Goal: Browse casually: Explore the website without a specific task or goal

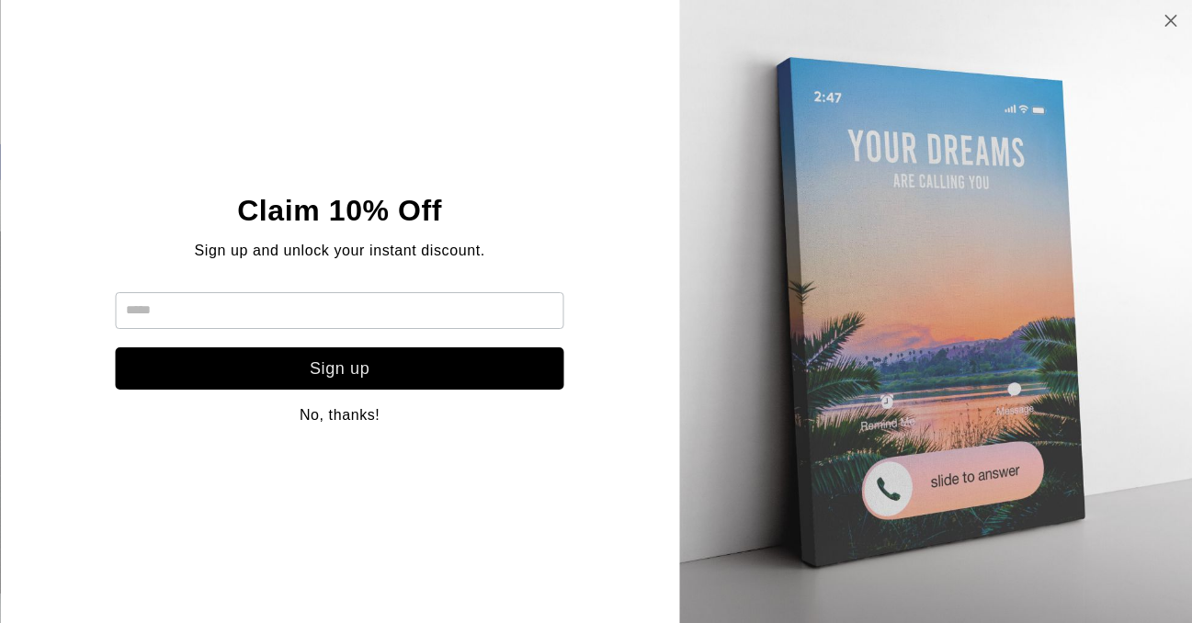
click at [1170, 25] on icon at bounding box center [1171, 20] width 16 height 15
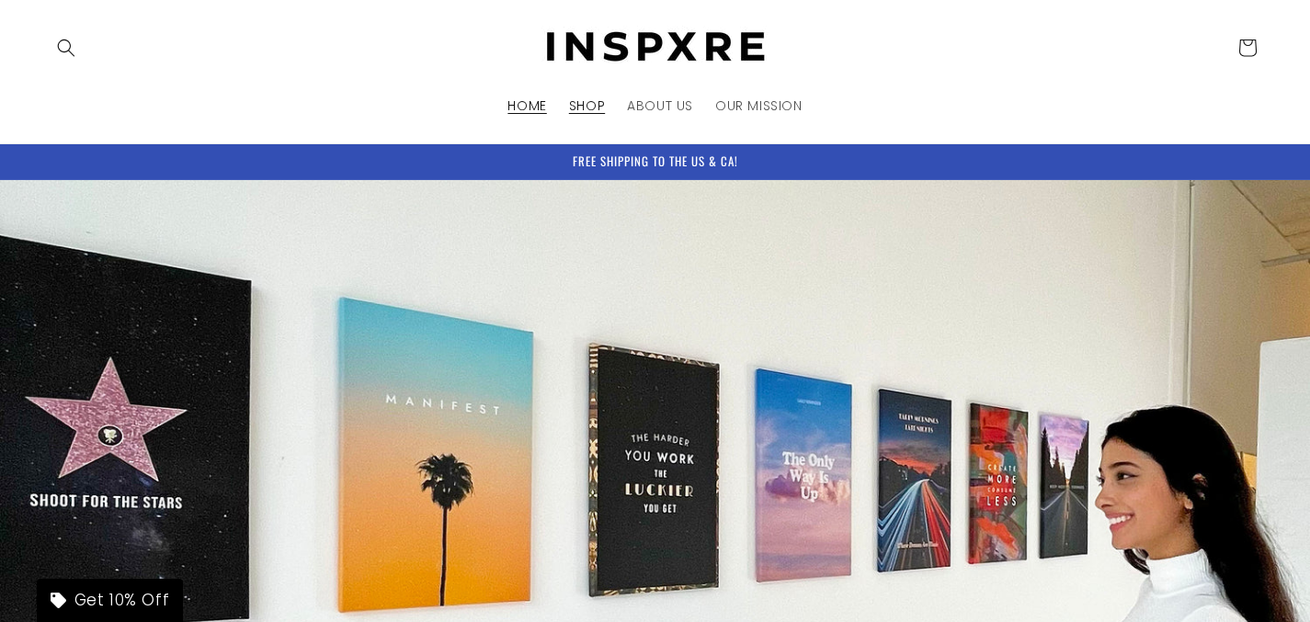
click at [596, 108] on span "SHOP" at bounding box center [587, 105] width 36 height 17
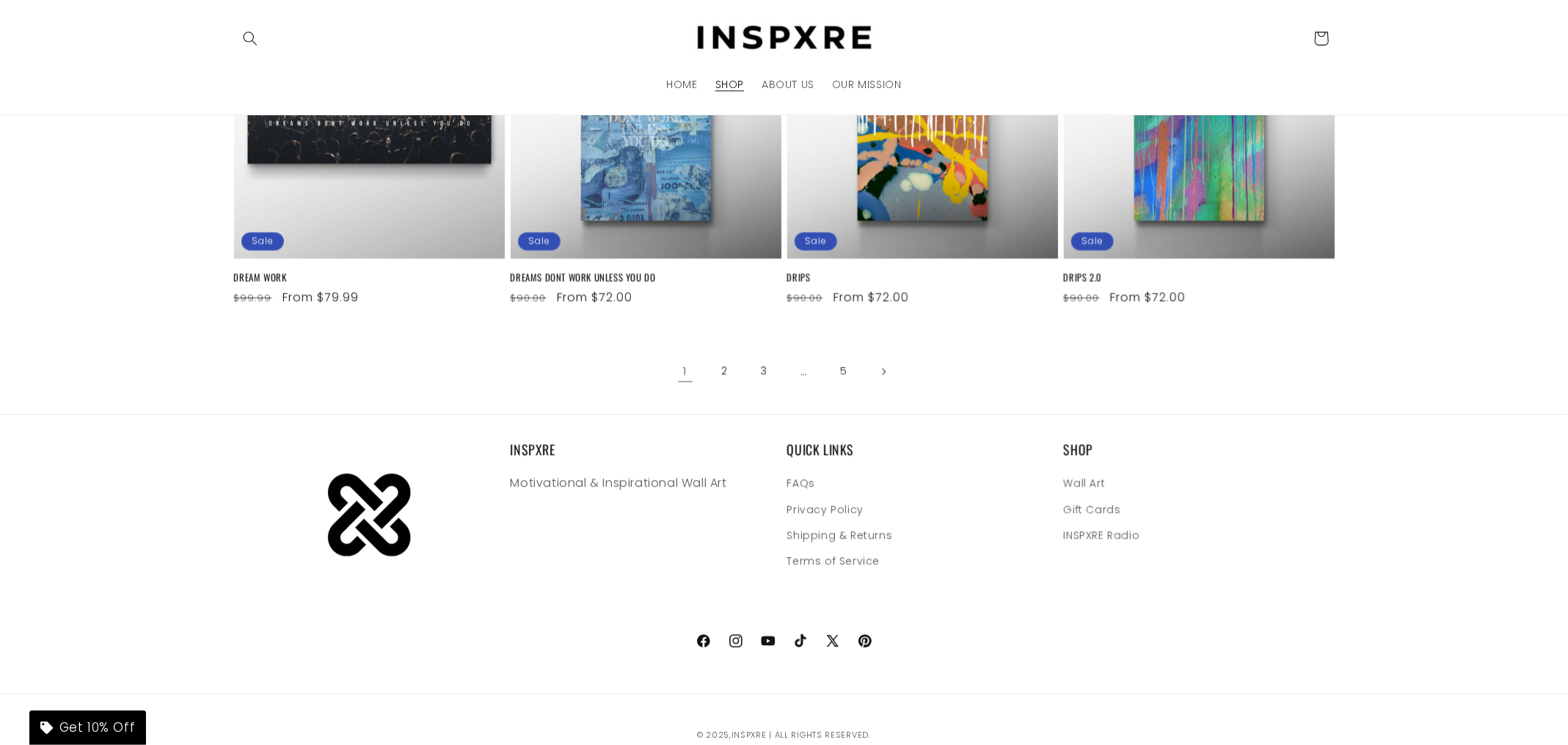
scroll to position [1990, 0]
click at [803, 94] on link "ABOUT US" at bounding box center [788, 84] width 70 height 31
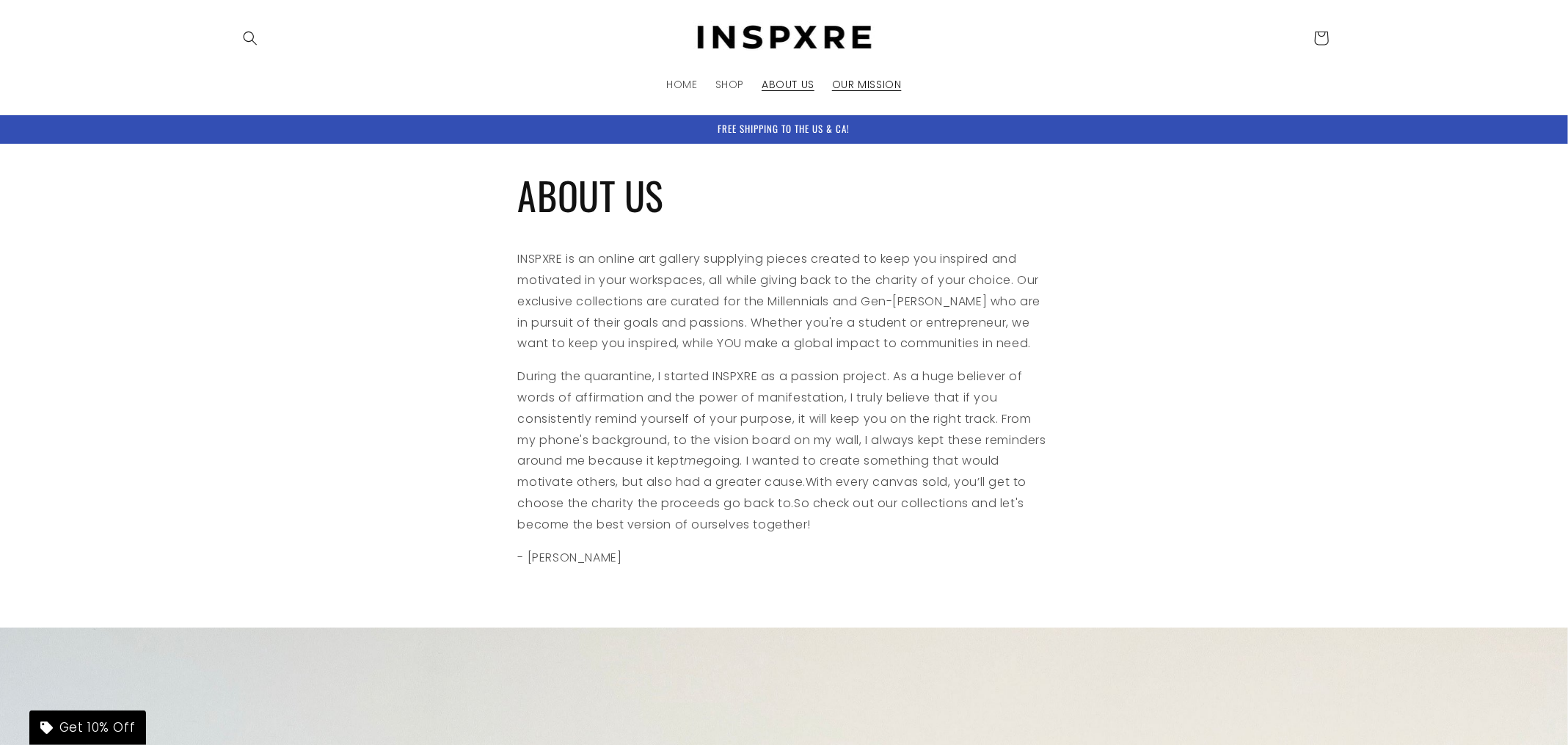
click at [845, 81] on span "OUR MISSION" at bounding box center [866, 84] width 69 height 14
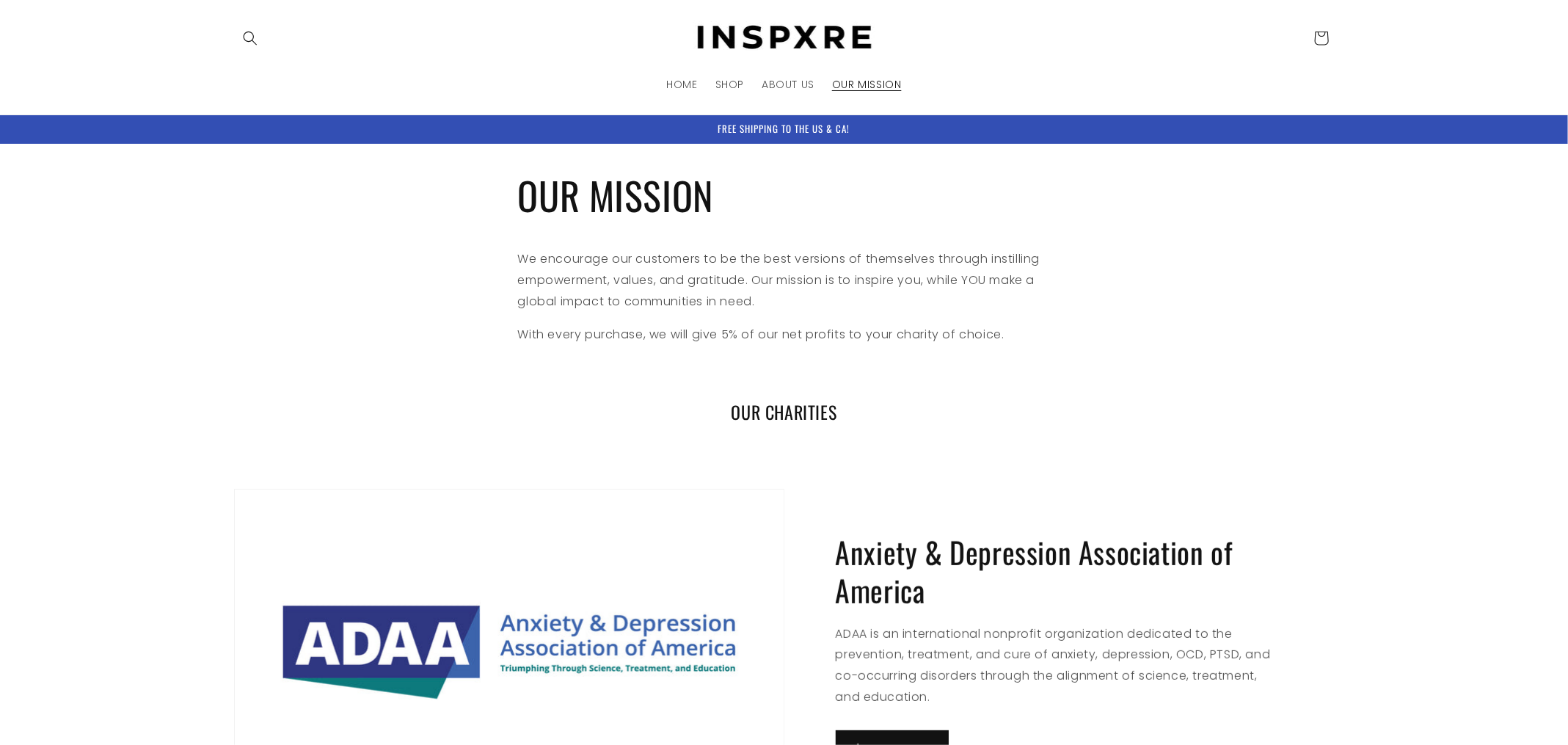
click at [728, 86] on span "SHOP" at bounding box center [730, 84] width 29 height 14
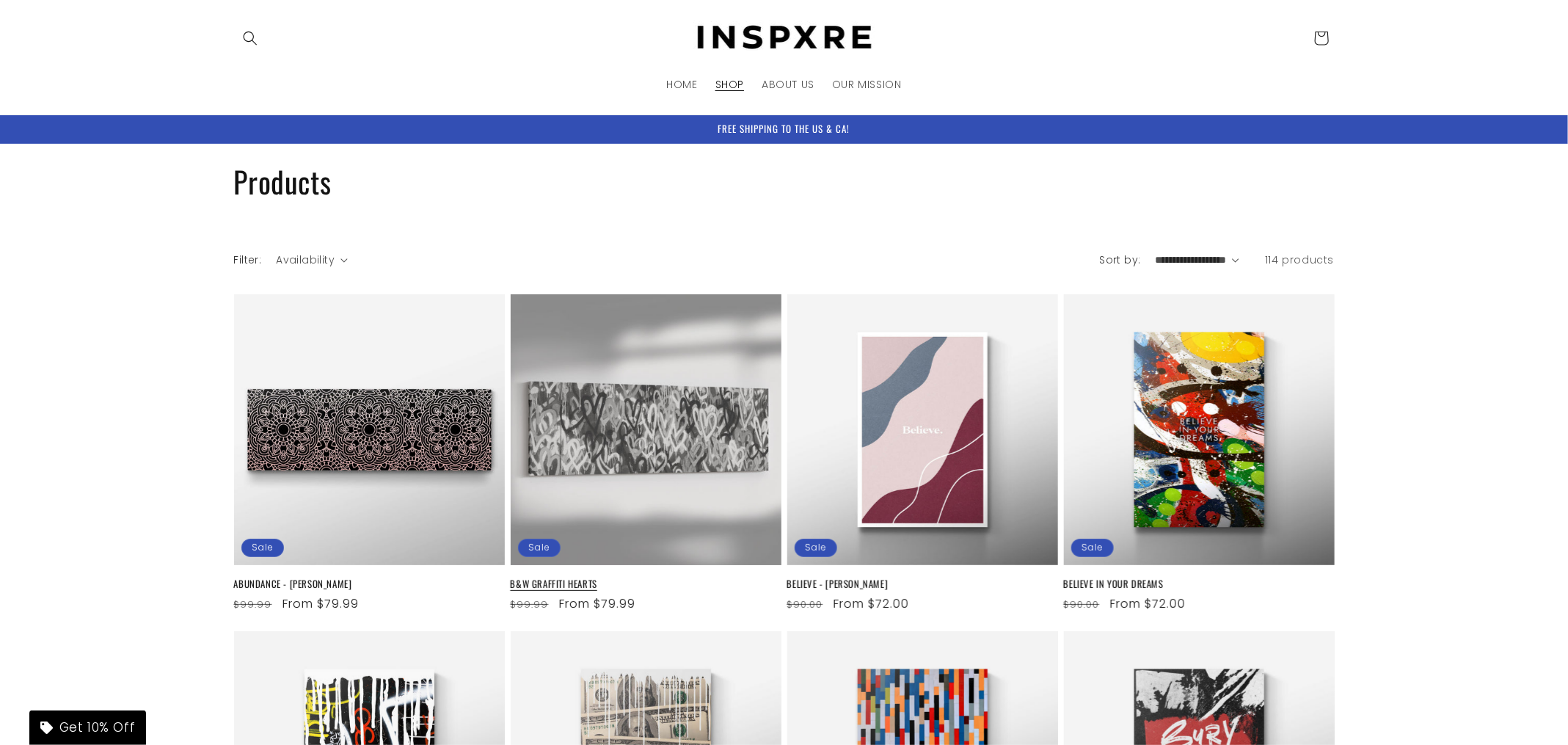
click at [700, 577] on link "B&W GRAFFITI HEARTS" at bounding box center [646, 584] width 271 height 13
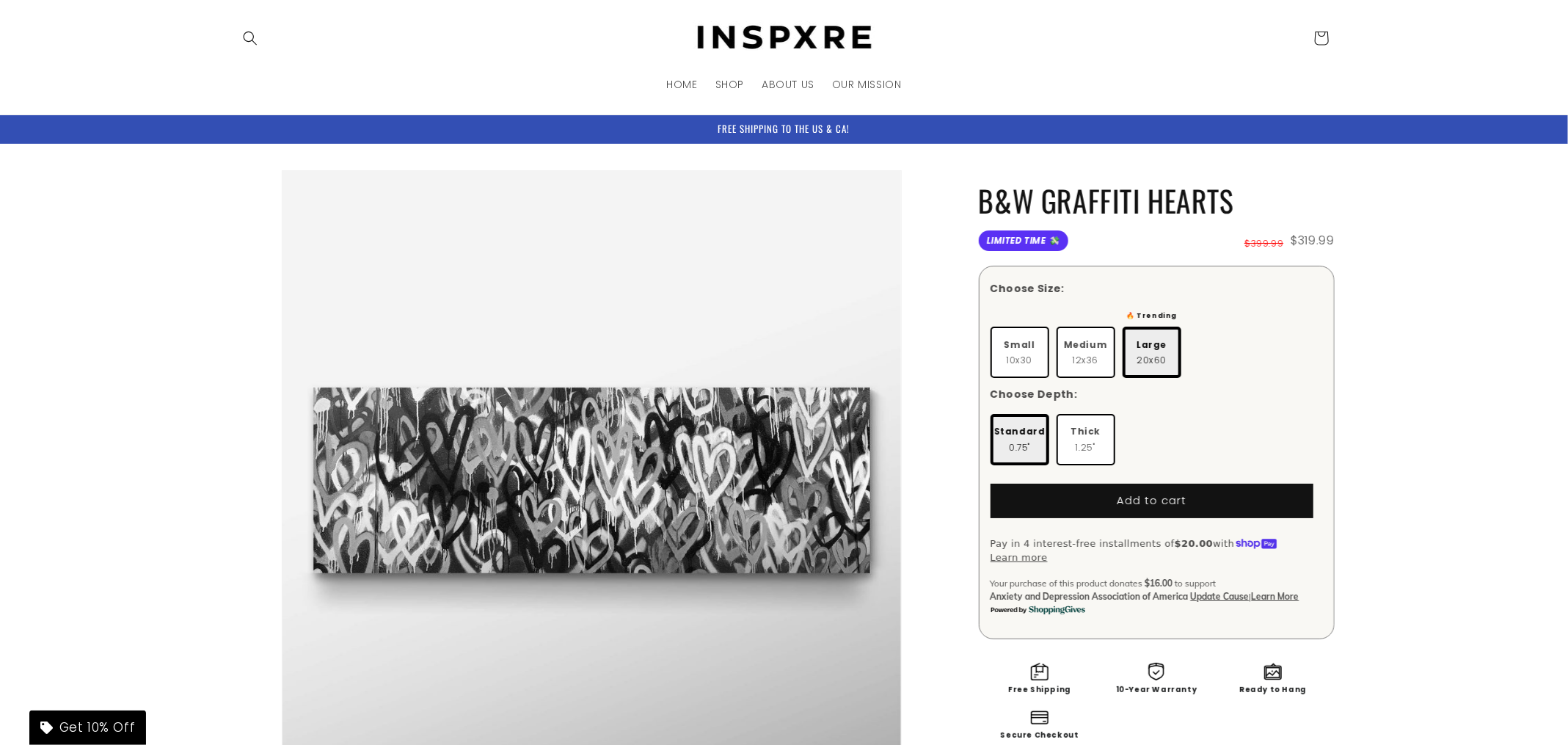
click at [782, 41] on img at bounding box center [784, 38] width 205 height 35
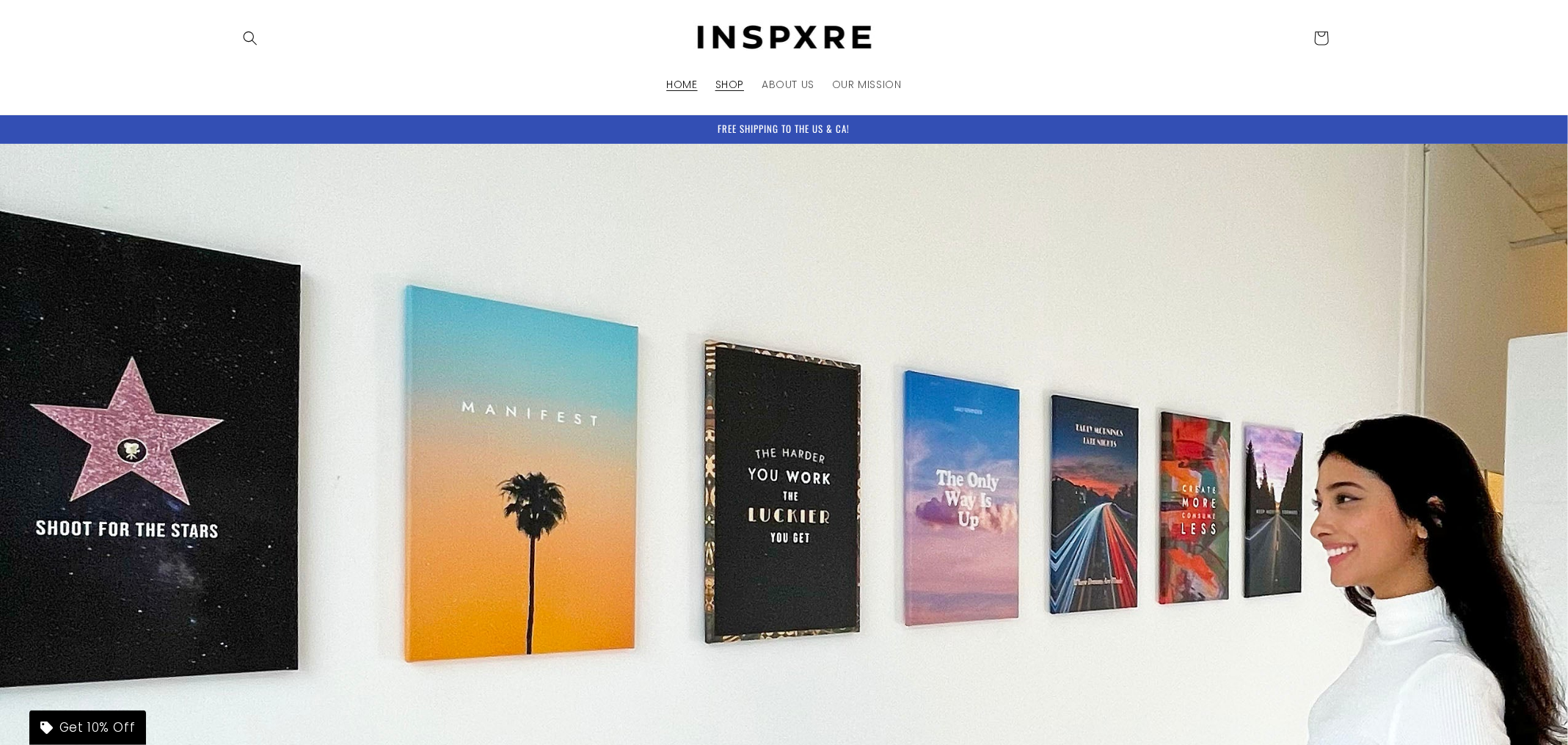
click at [729, 78] on span "SHOP" at bounding box center [730, 84] width 29 height 14
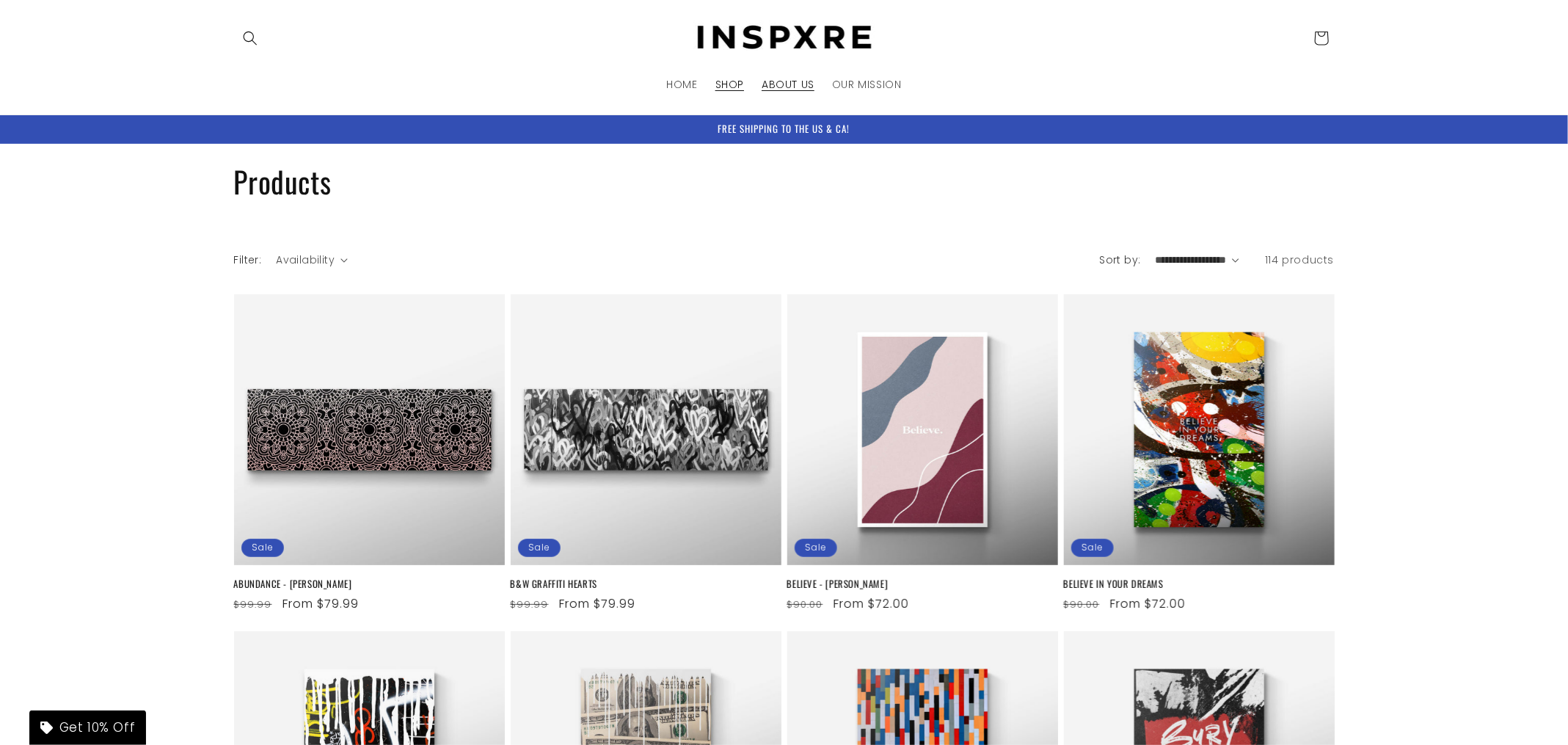
click at [810, 83] on span "ABOUT US" at bounding box center [788, 84] width 53 height 14
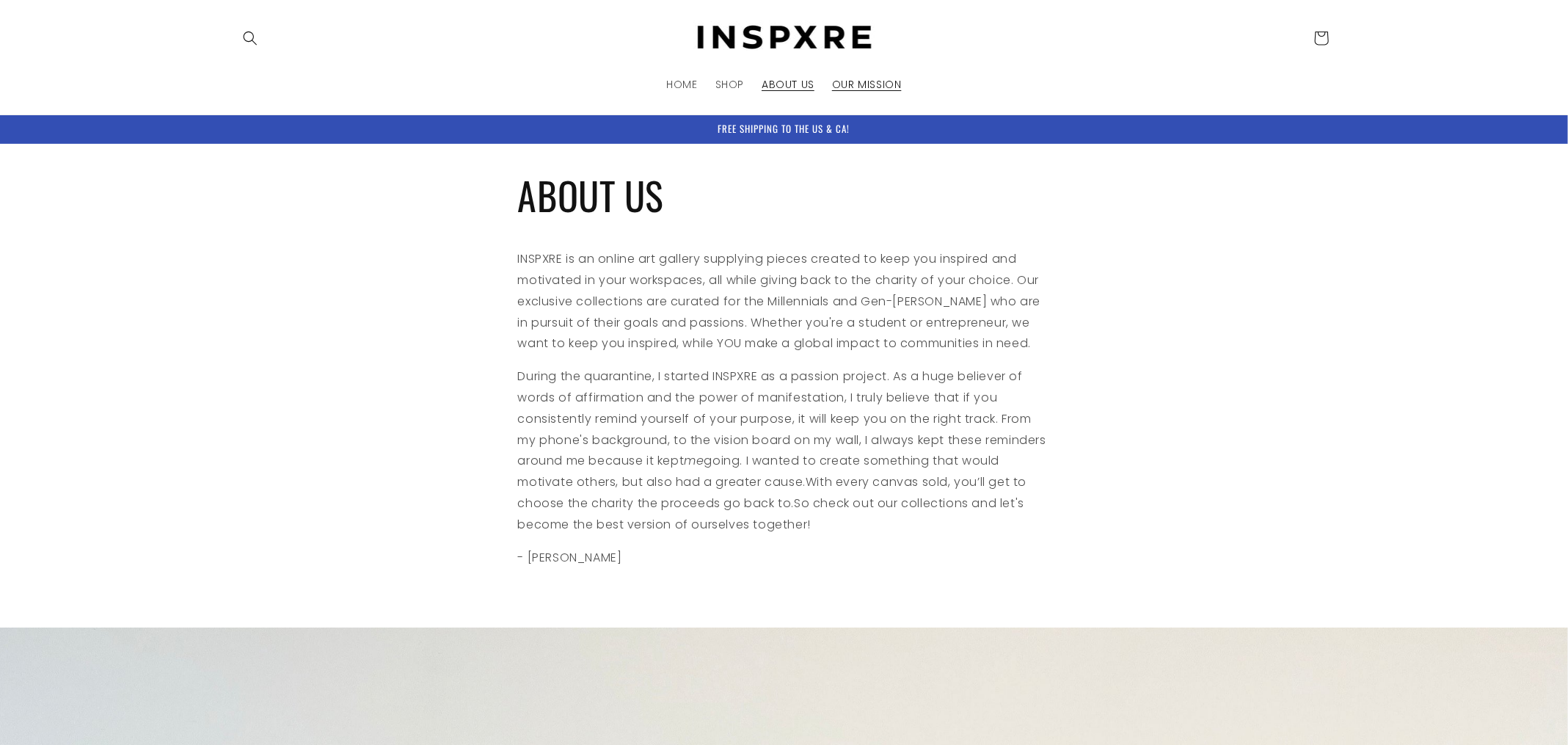
click at [893, 75] on link "OUR MISSION" at bounding box center [866, 84] width 87 height 31
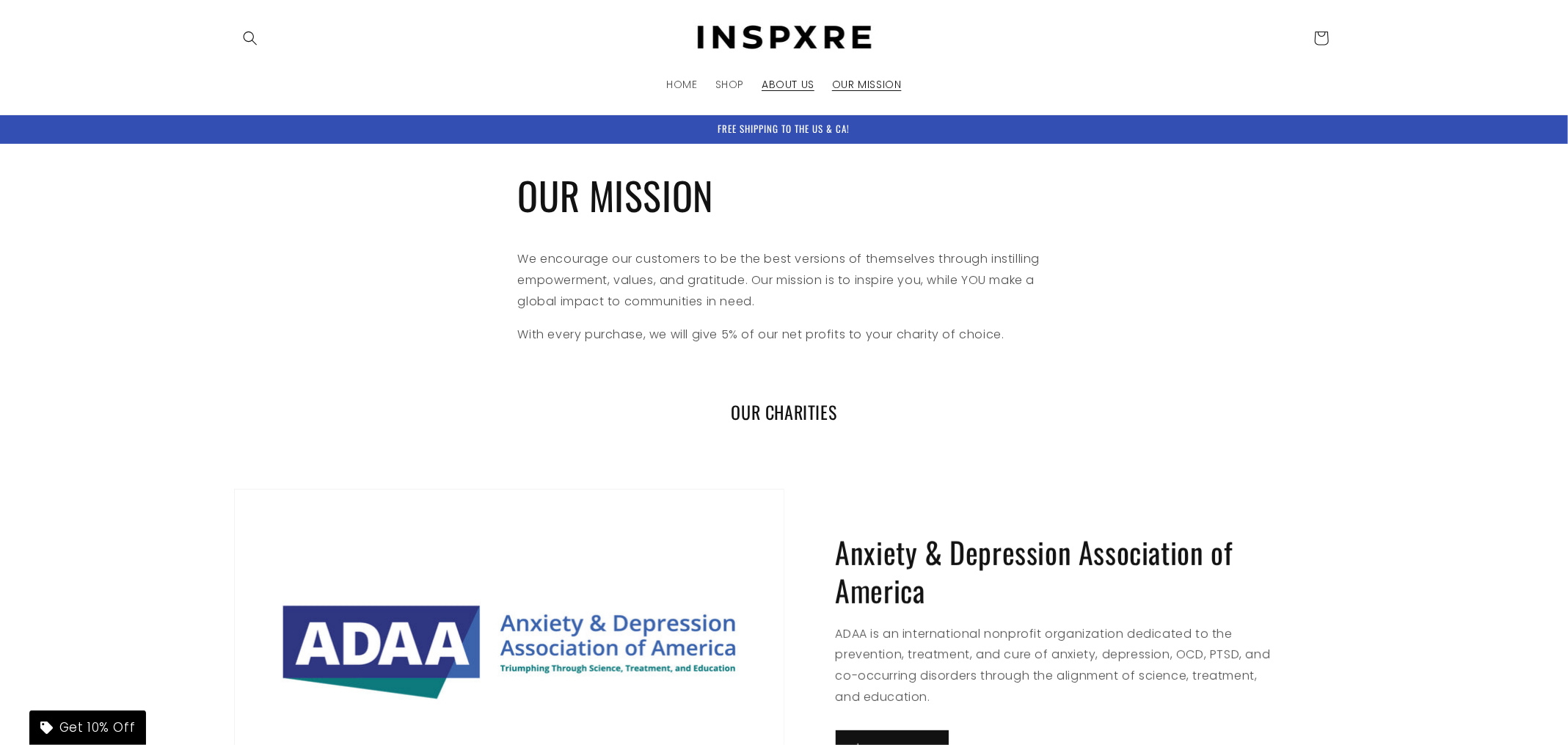
click at [790, 74] on link "ABOUT US" at bounding box center [788, 84] width 70 height 31
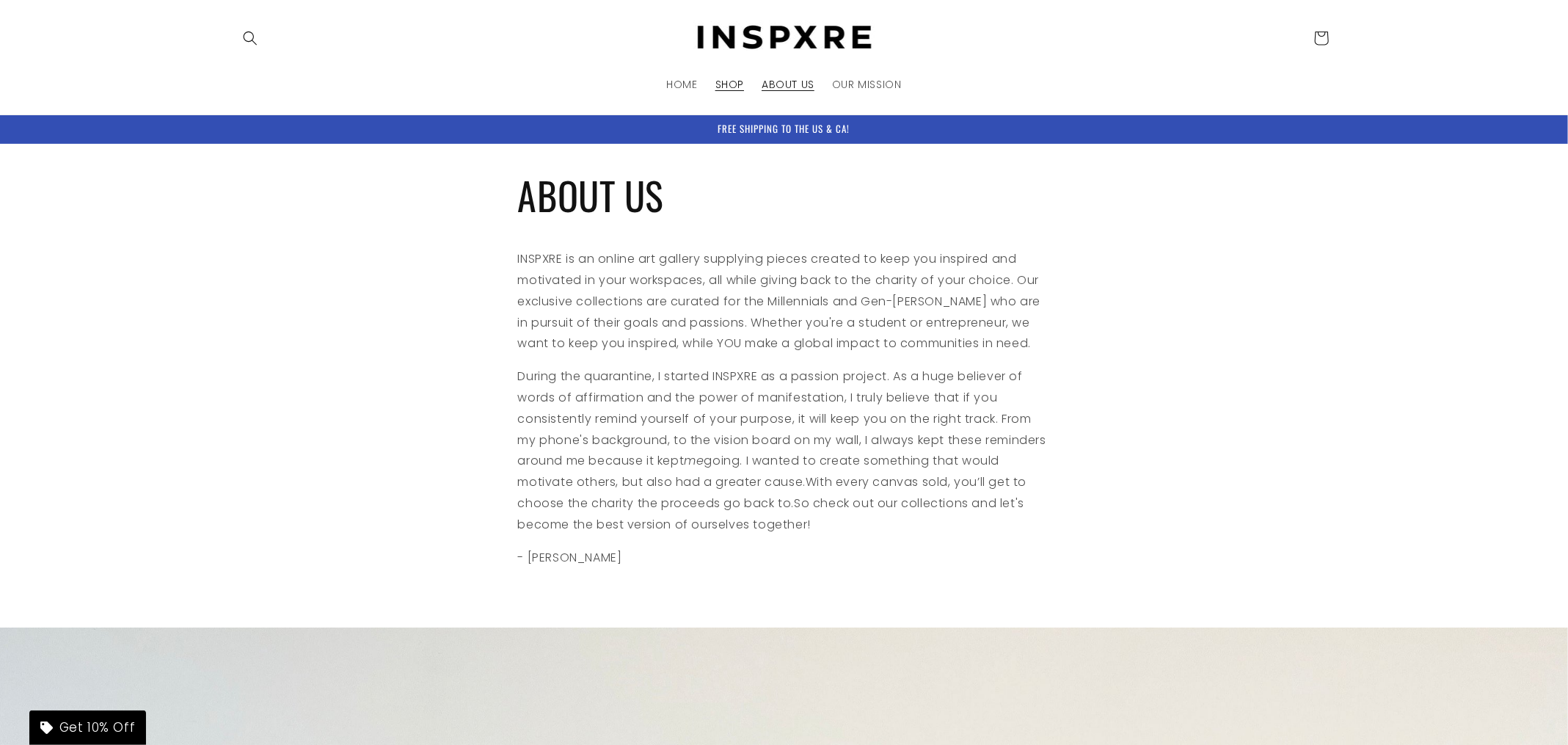
click at [738, 83] on span "SHOP" at bounding box center [730, 84] width 29 height 14
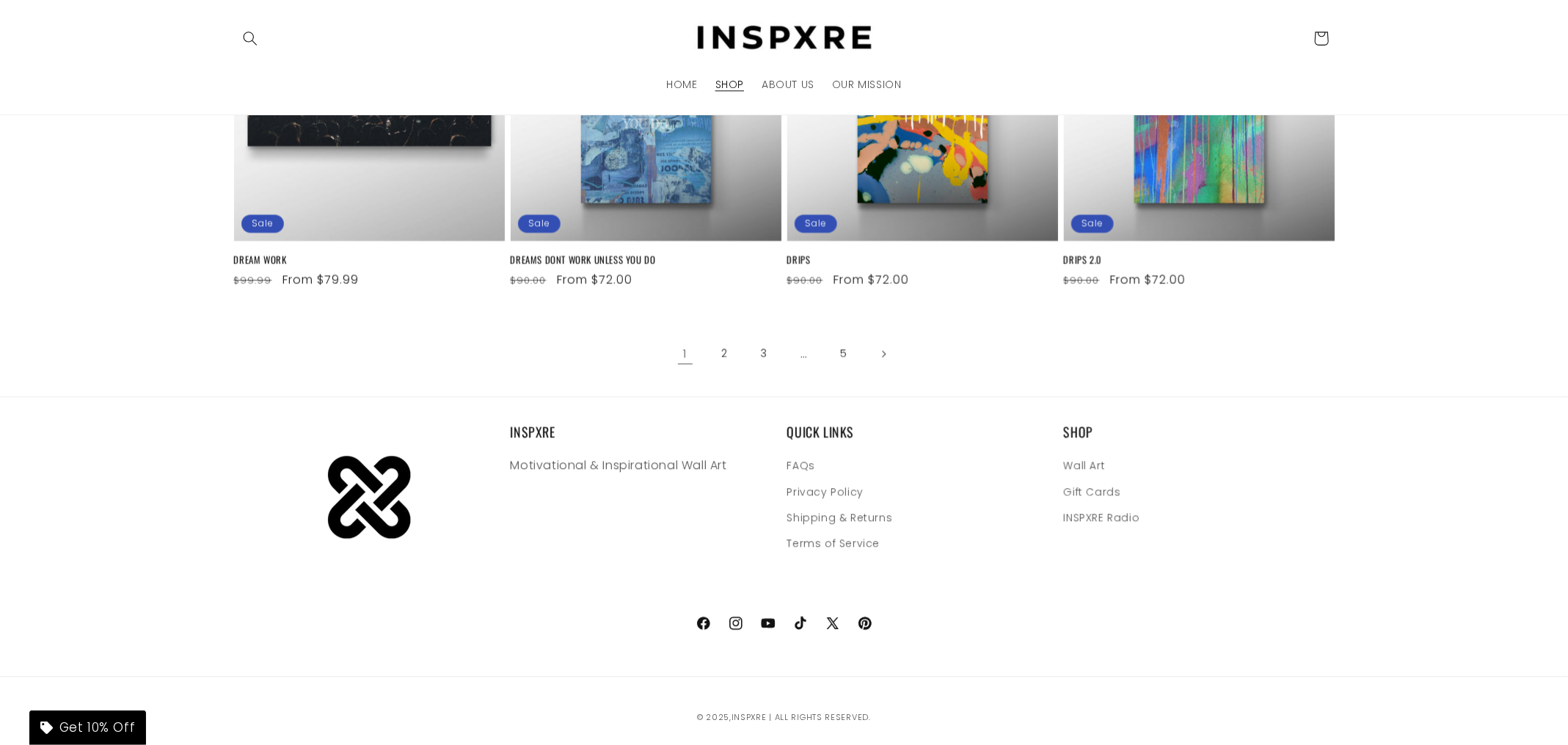
scroll to position [1995, 0]
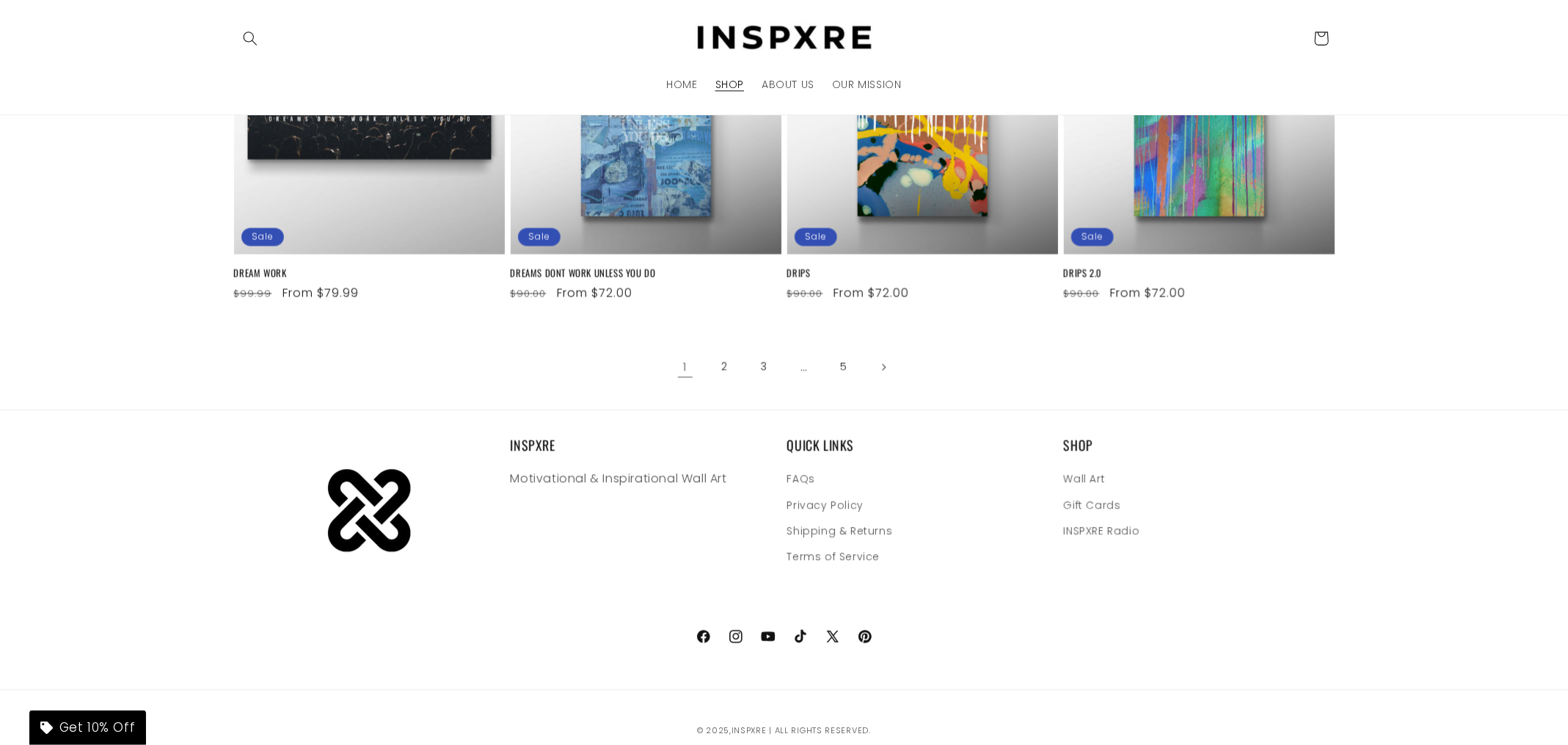
click at [683, 479] on p "Motivational & Inspirational Wall Art" at bounding box center [646, 478] width 271 height 22
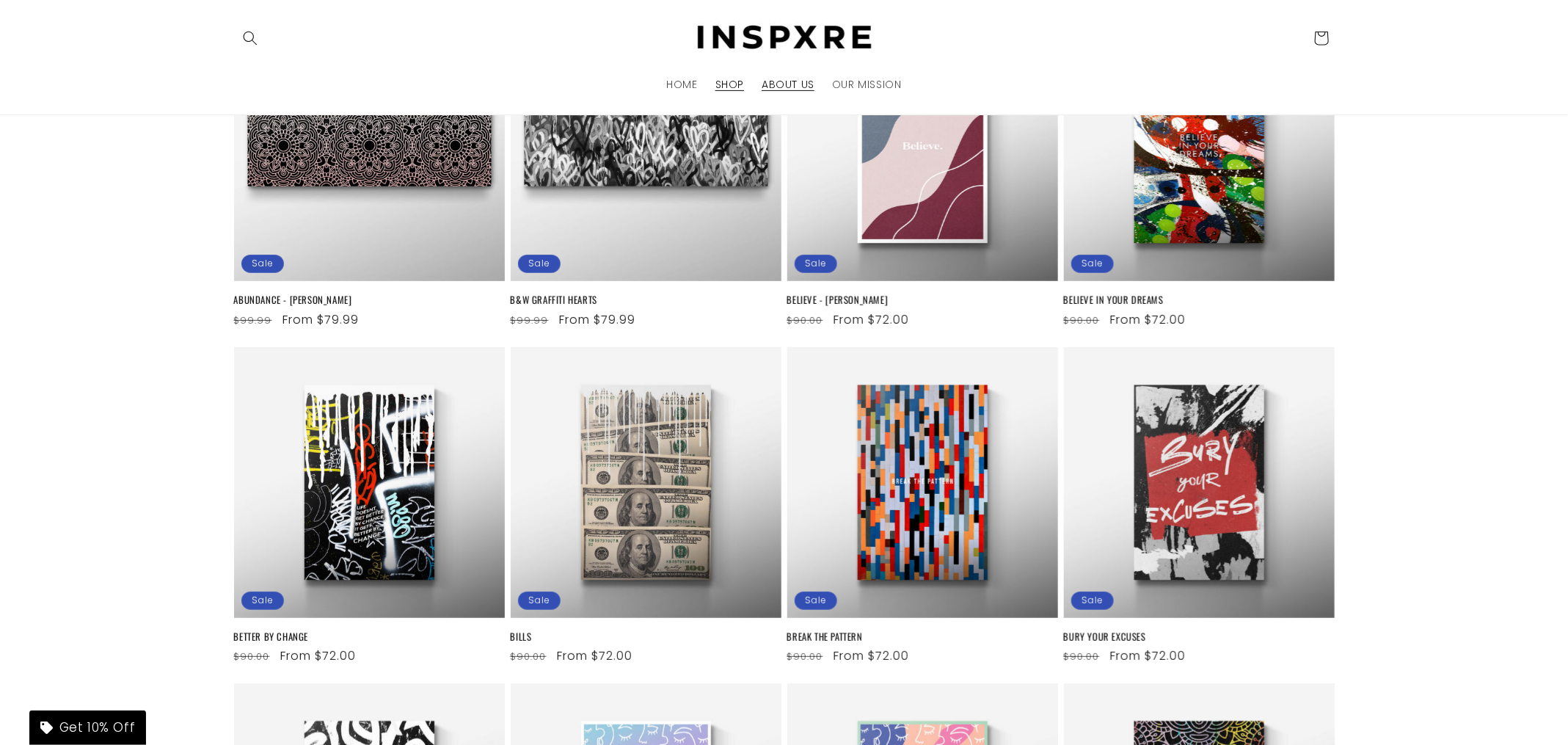
scroll to position [0, 0]
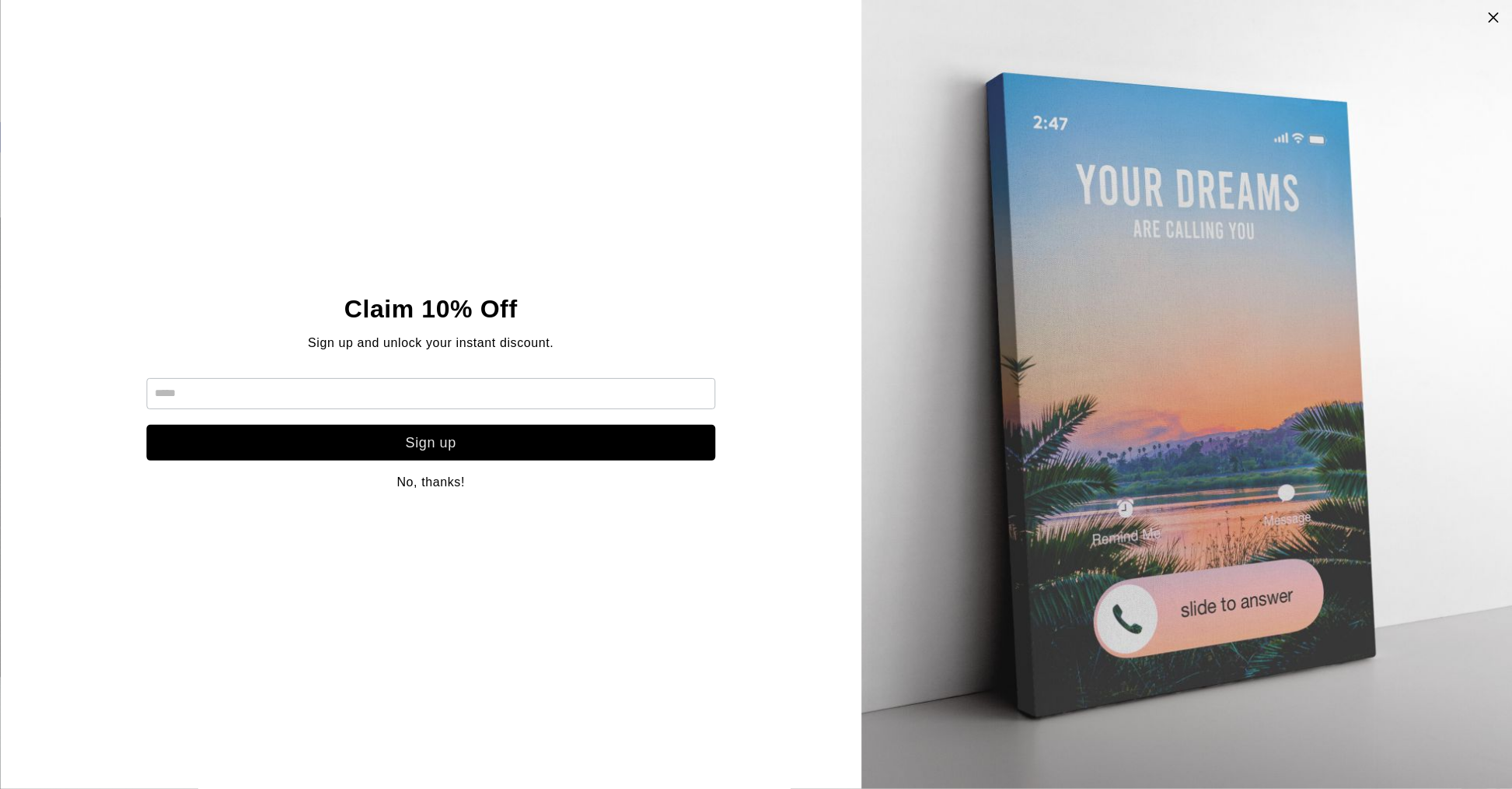
click at [680, 173] on div "Claim 10% Off Sign up and unlock your instant discount. Sign up No, thanks!" at bounding box center [431, 394] width 862 height 789
click at [1493, 15] on icon at bounding box center [1495, 17] width 14 height 13
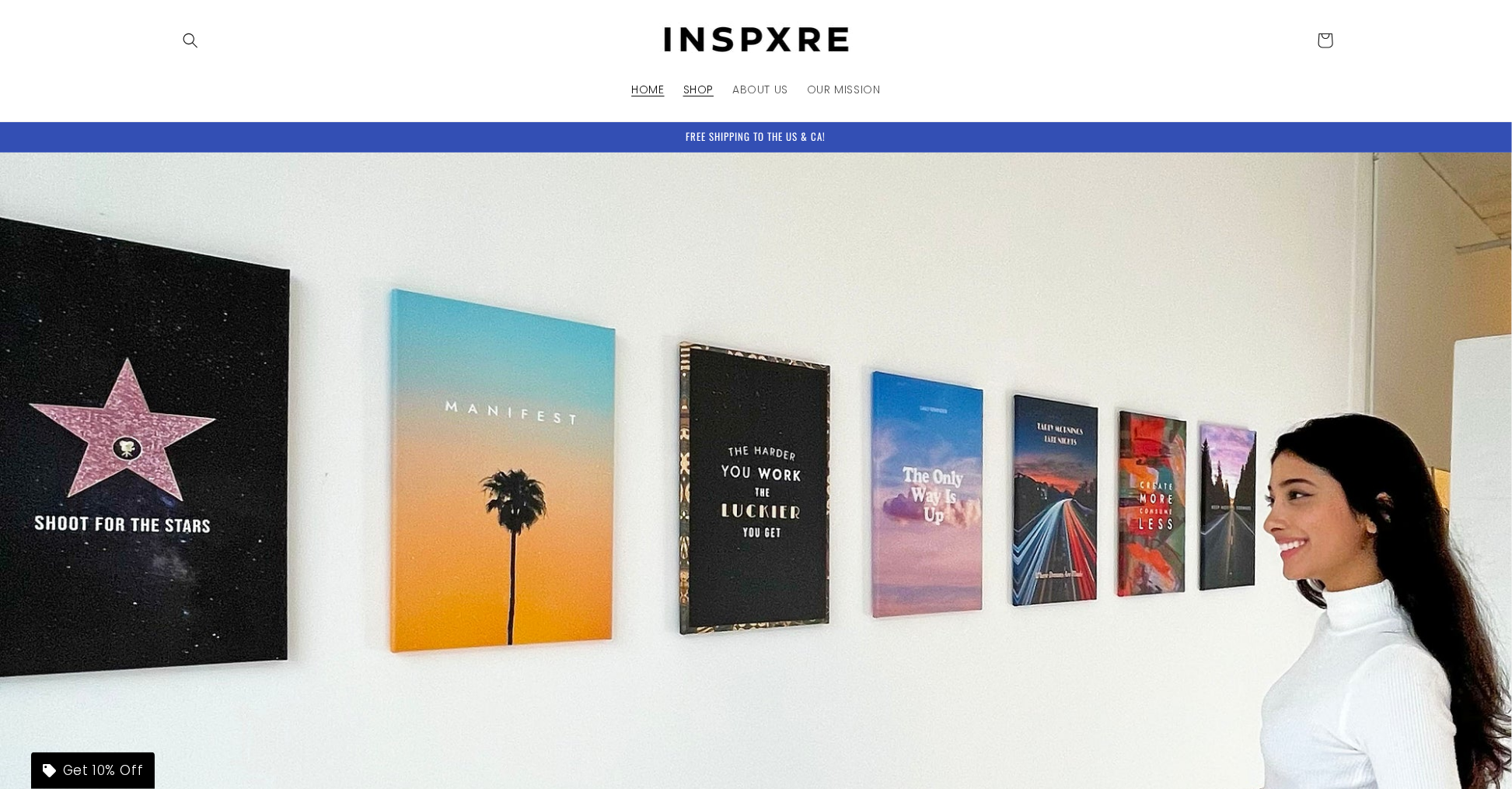
click at [715, 88] on link "SHOP" at bounding box center [699, 89] width 49 height 33
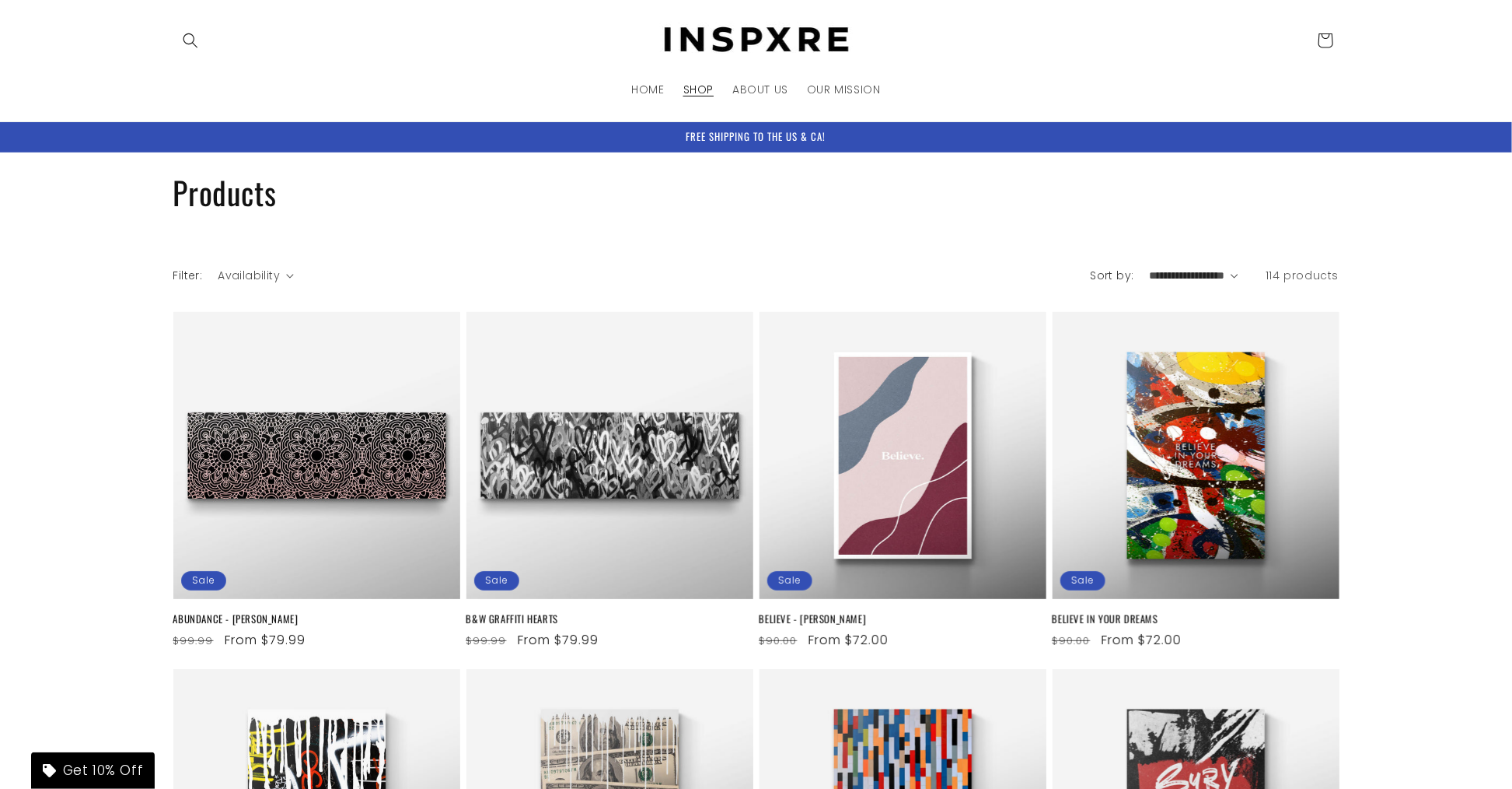
click at [807, 23] on img at bounding box center [756, 41] width 217 height 37
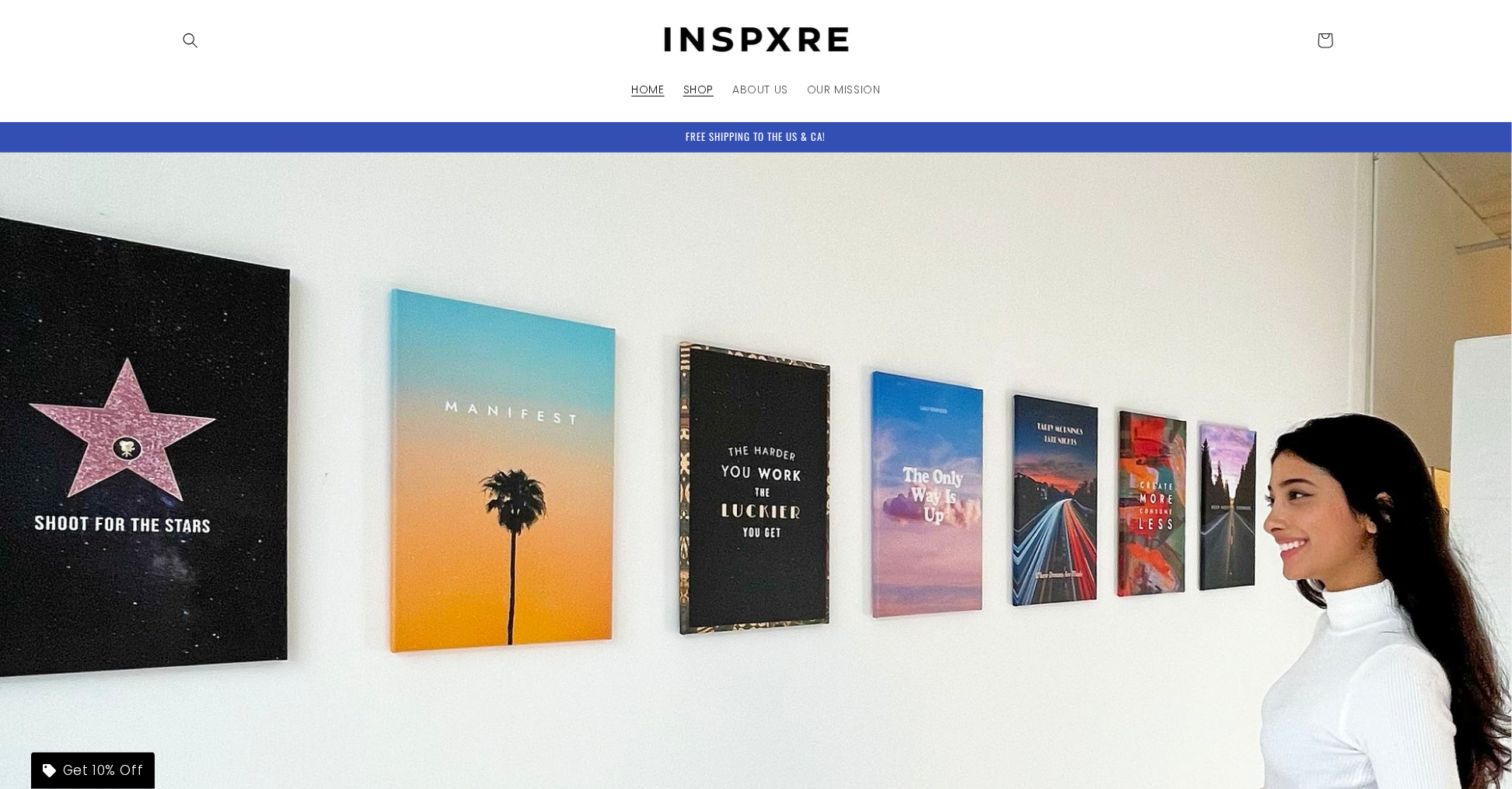
click at [700, 86] on span "SHOP" at bounding box center [699, 89] width 30 height 14
